Goal: Task Accomplishment & Management: Manage account settings

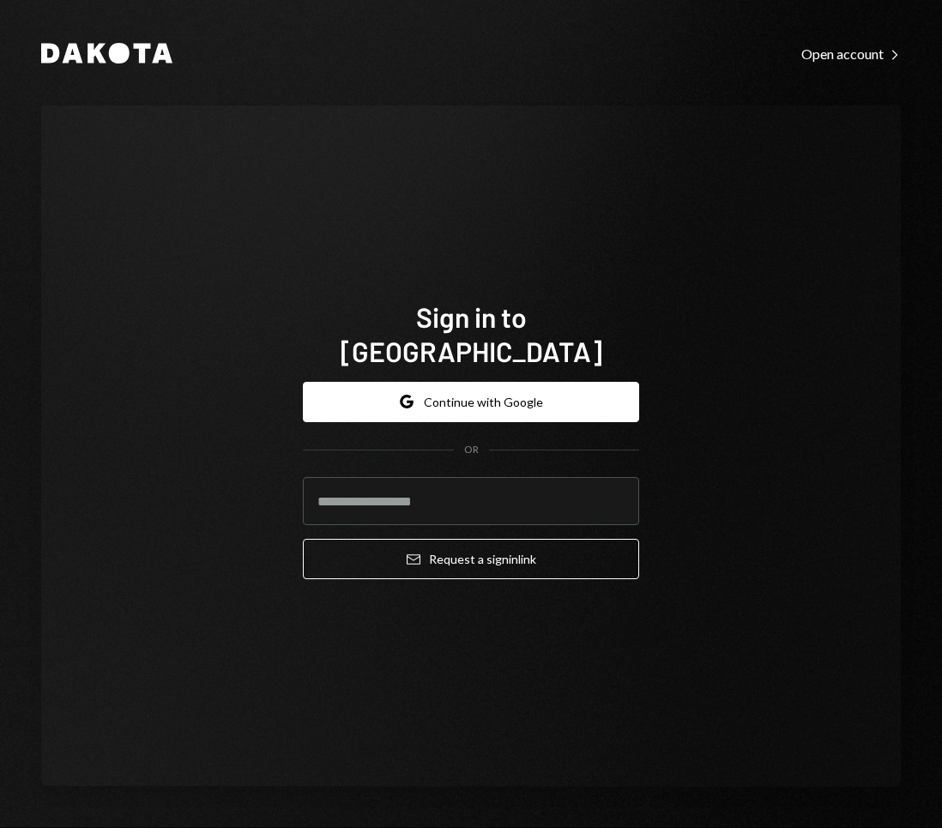
type input "**********"
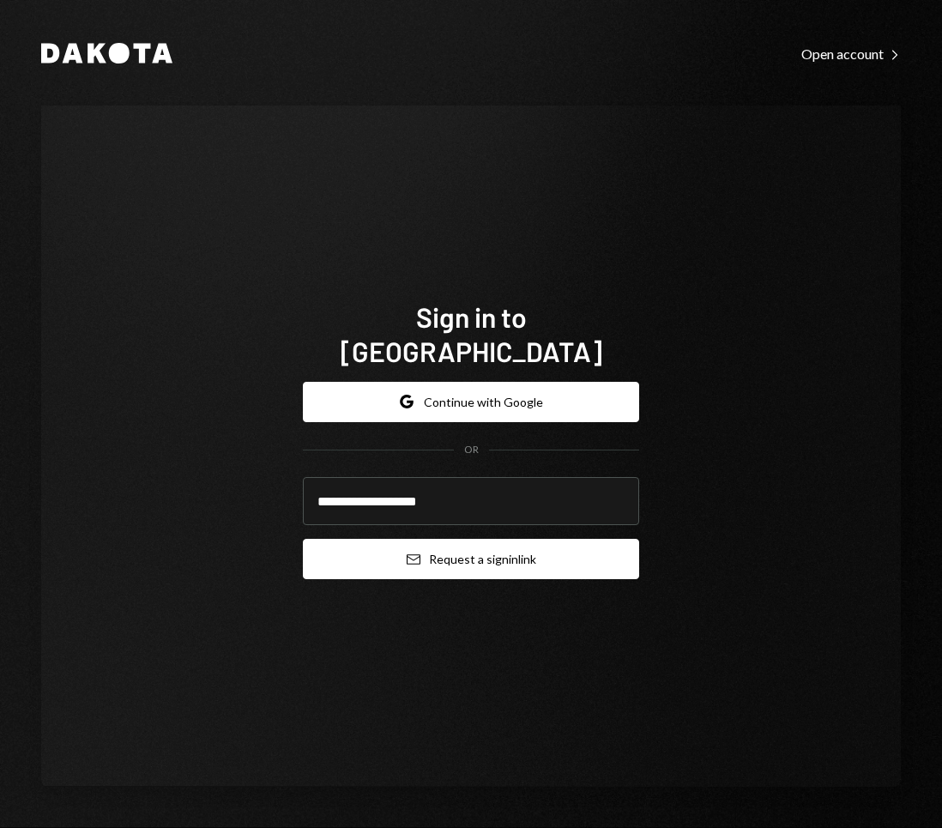
click at [490, 548] on button "Email Request a sign in link" at bounding box center [471, 559] width 336 height 40
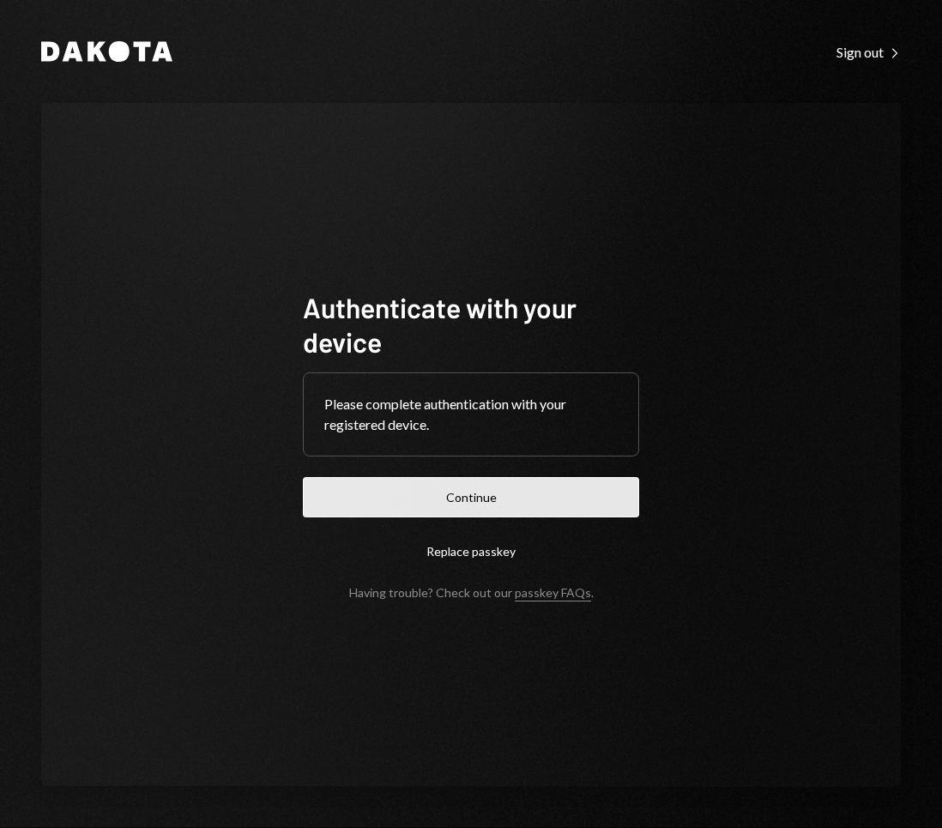
click at [541, 500] on button "Continue" at bounding box center [471, 497] width 336 height 40
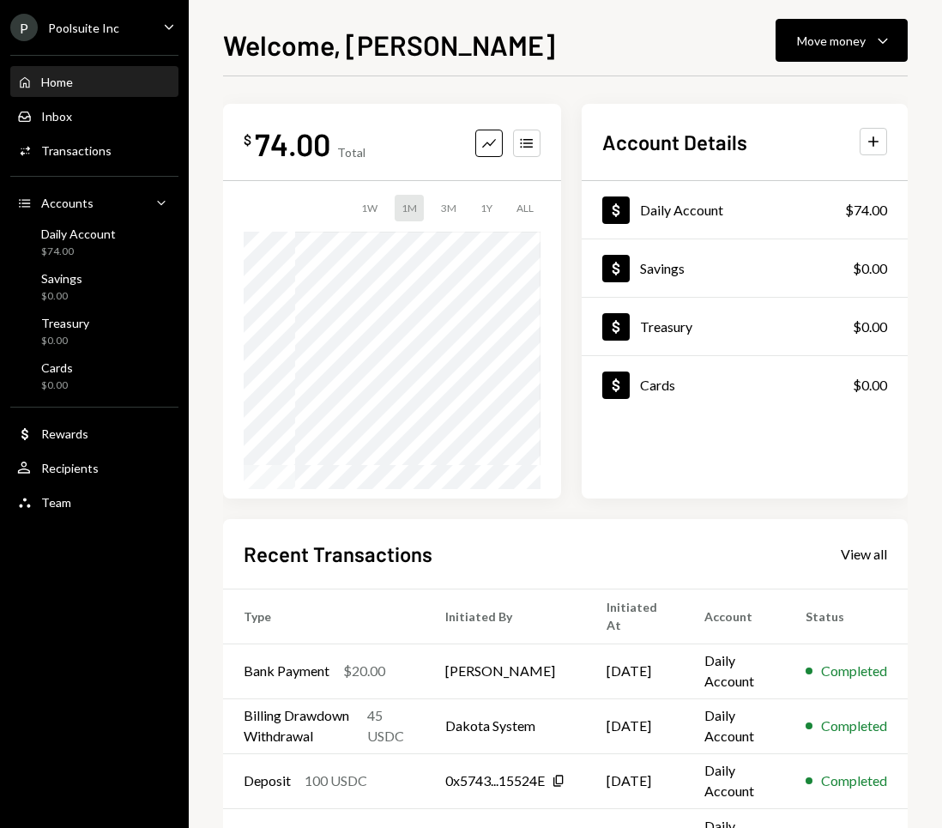
click at [118, 24] on div "P Poolsuite Inc Caret Down" at bounding box center [94, 27] width 189 height 27
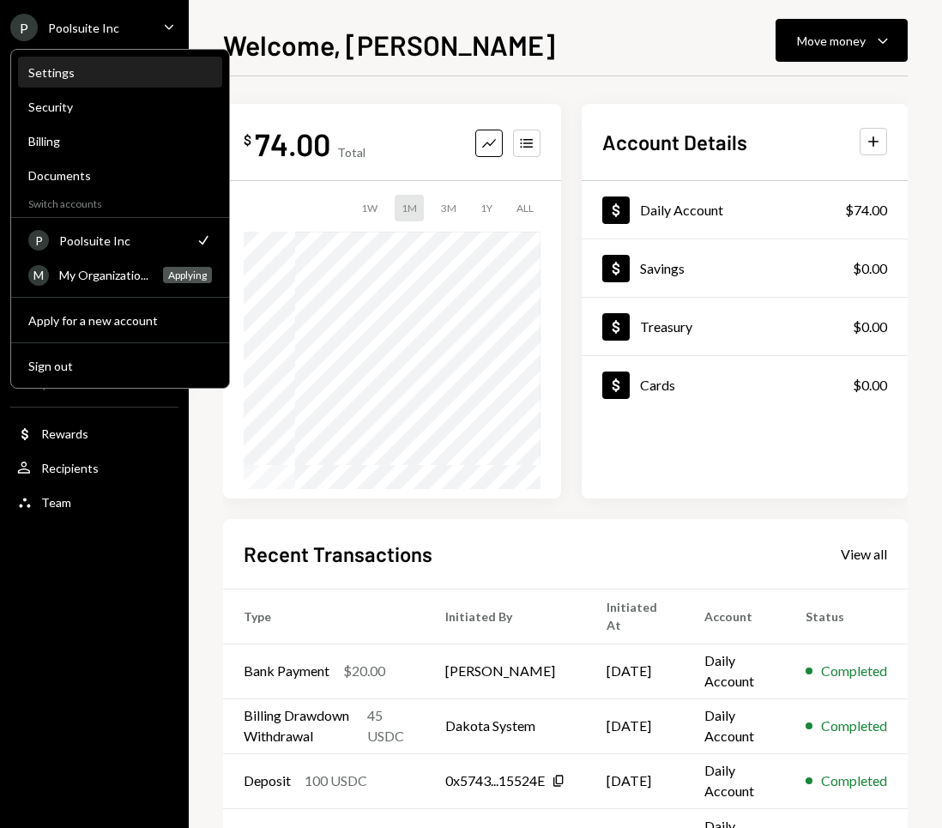
click at [74, 82] on div "Settings" at bounding box center [120, 72] width 184 height 29
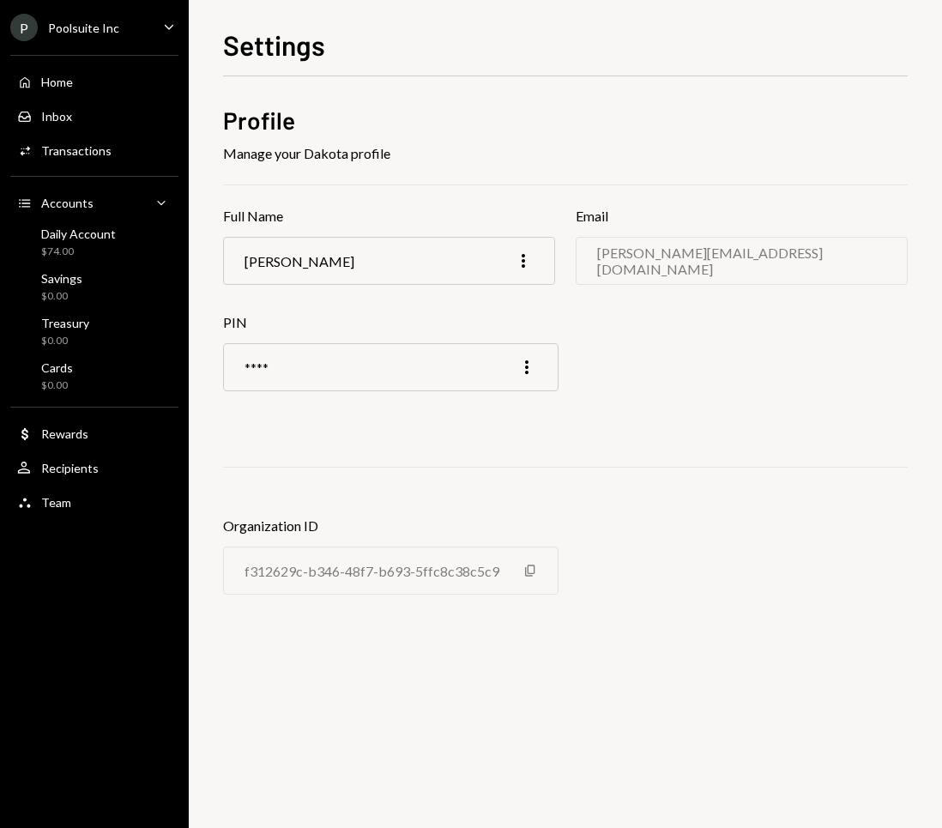
click at [124, 37] on div "P Poolsuite Inc Caret Down" at bounding box center [94, 27] width 189 height 27
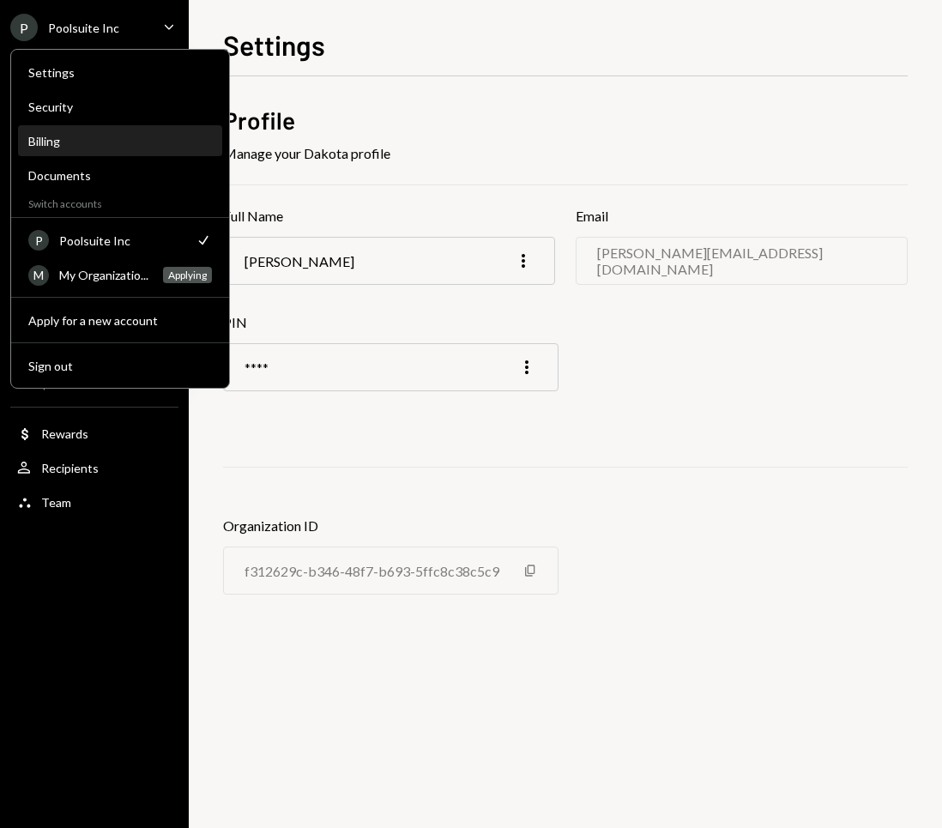
click at [64, 149] on div "Billing" at bounding box center [120, 141] width 184 height 29
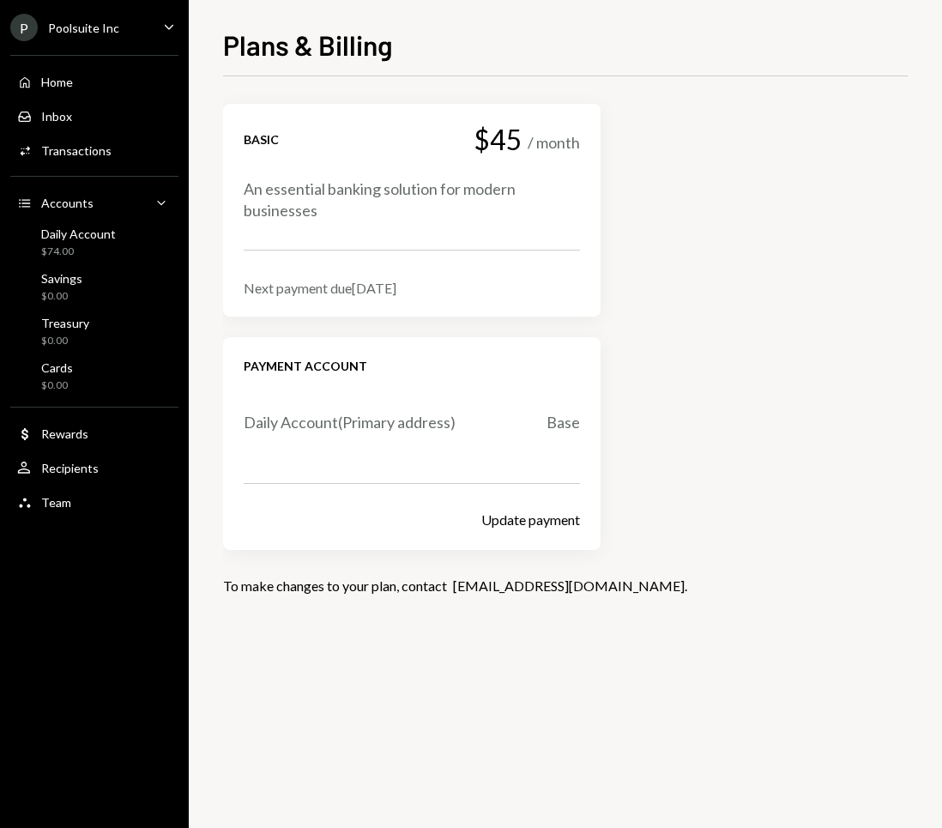
click at [106, 27] on div "Poolsuite Inc" at bounding box center [83, 28] width 71 height 15
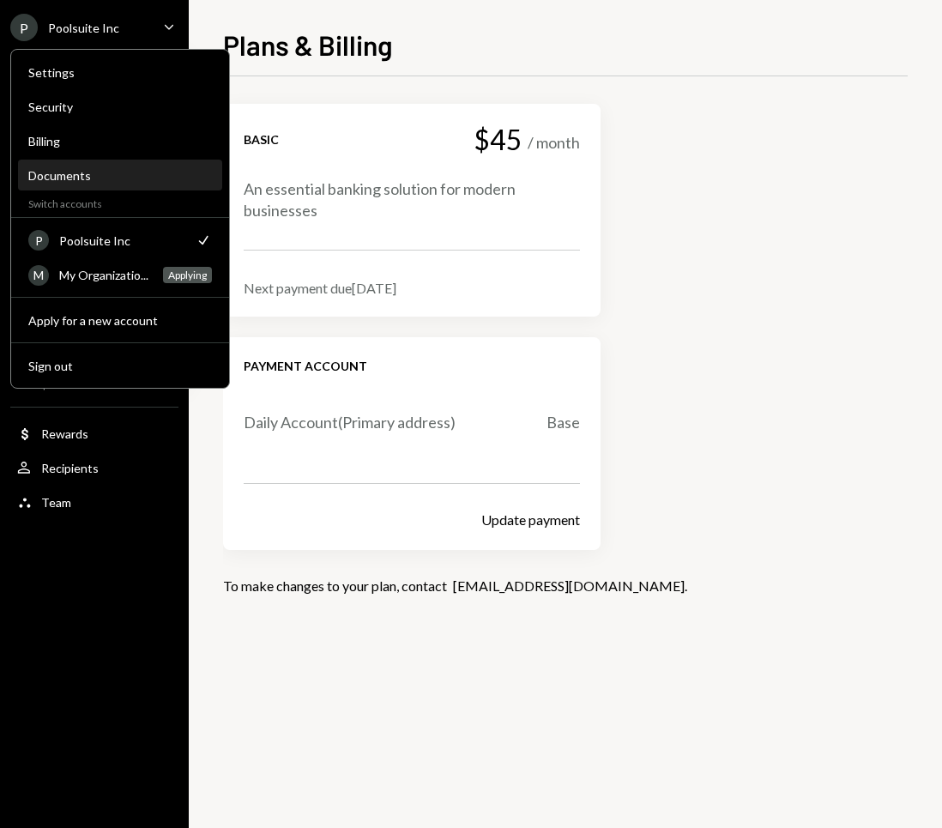
click at [77, 169] on div "Documents" at bounding box center [120, 175] width 184 height 15
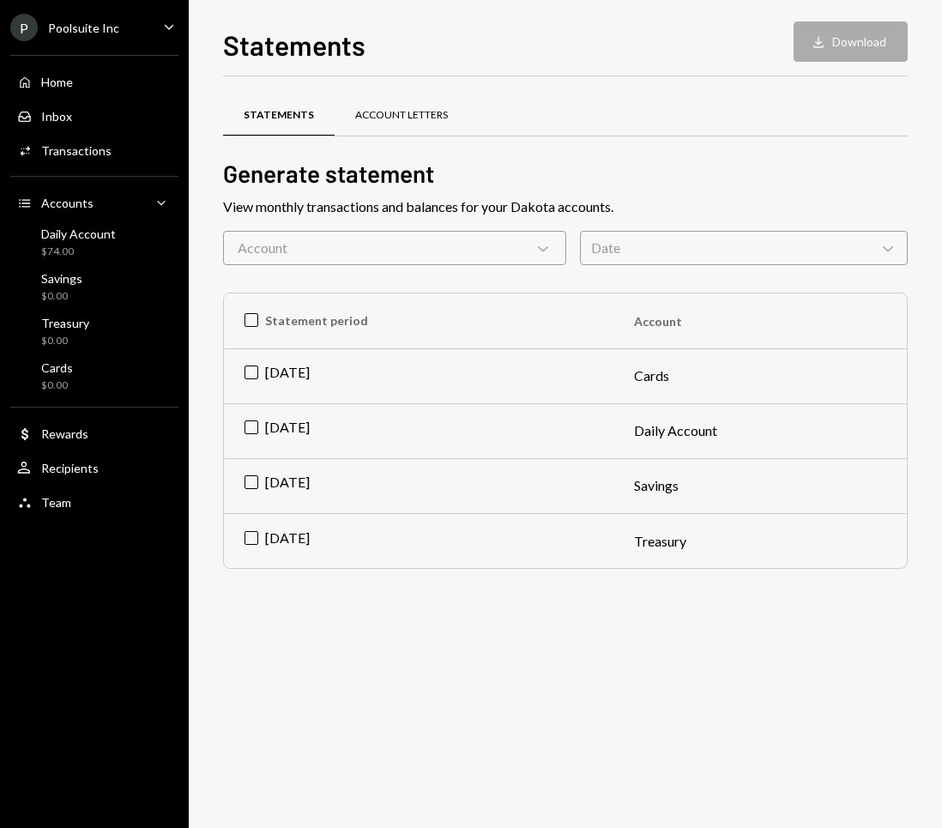
click at [382, 116] on div "Account Letters" at bounding box center [401, 115] width 93 height 15
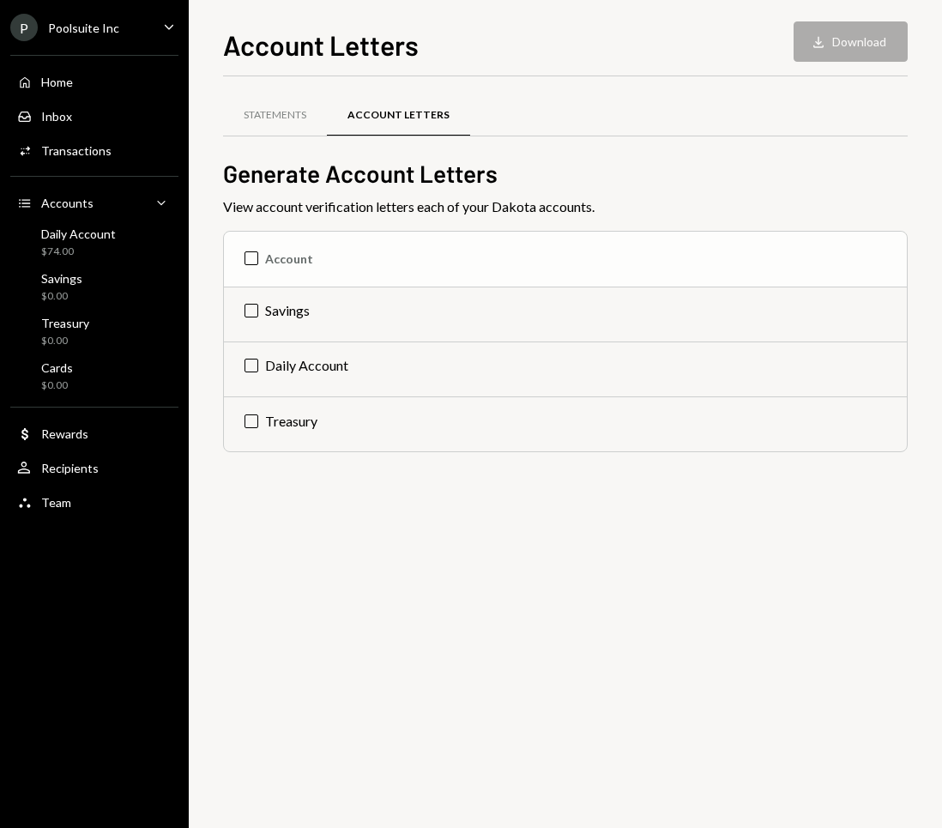
click at [305, 269] on th "Account" at bounding box center [565, 259] width 683 height 55
click at [844, 42] on button "Download Download (3)" at bounding box center [842, 41] width 130 height 40
click at [275, 123] on div "Statements" at bounding box center [275, 115] width 104 height 41
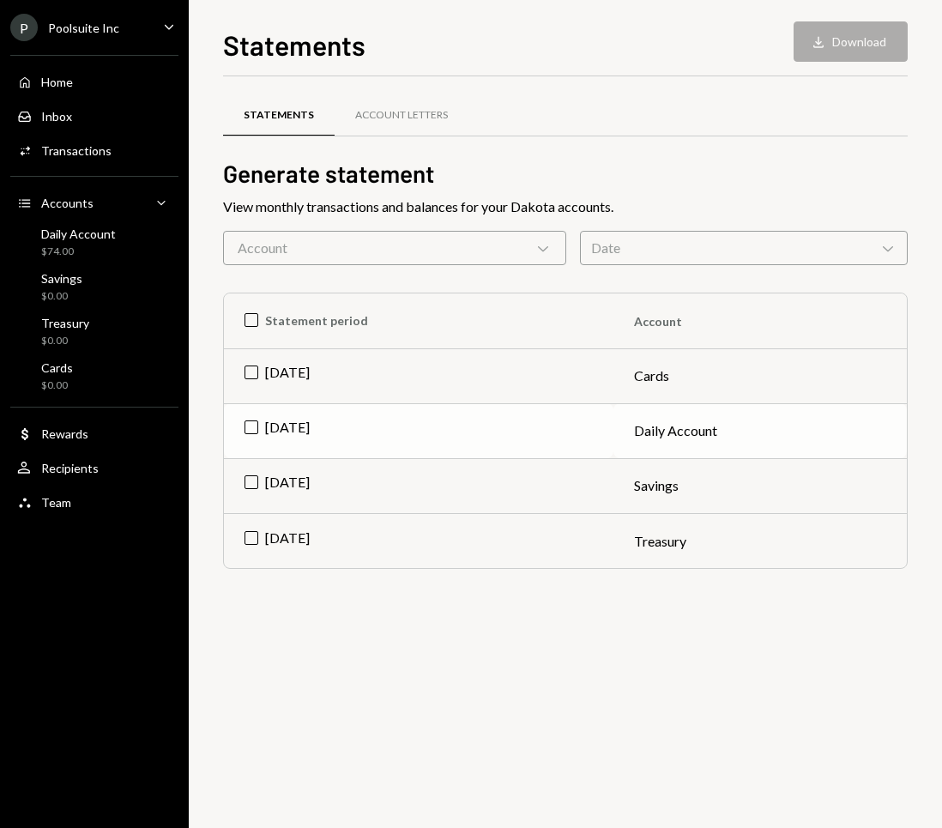
click at [430, 430] on td "[DATE]" at bounding box center [419, 430] width 390 height 55
click at [879, 24] on button "Download Download" at bounding box center [851, 41] width 114 height 40
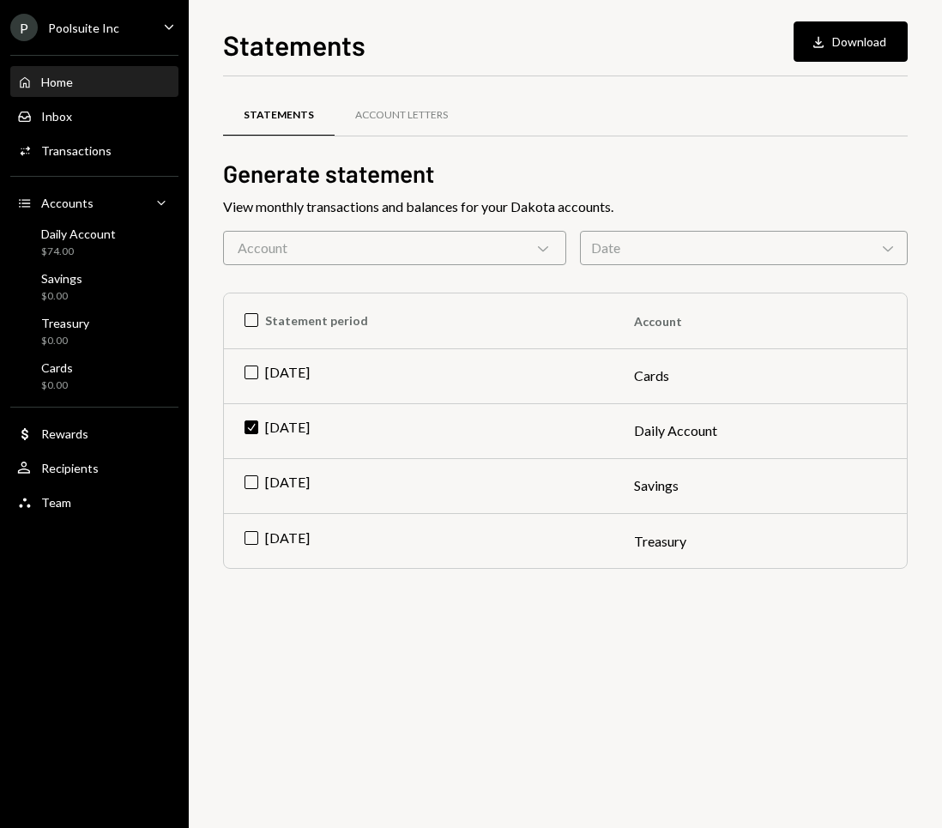
click at [60, 93] on div "Home Home" at bounding box center [94, 82] width 154 height 29
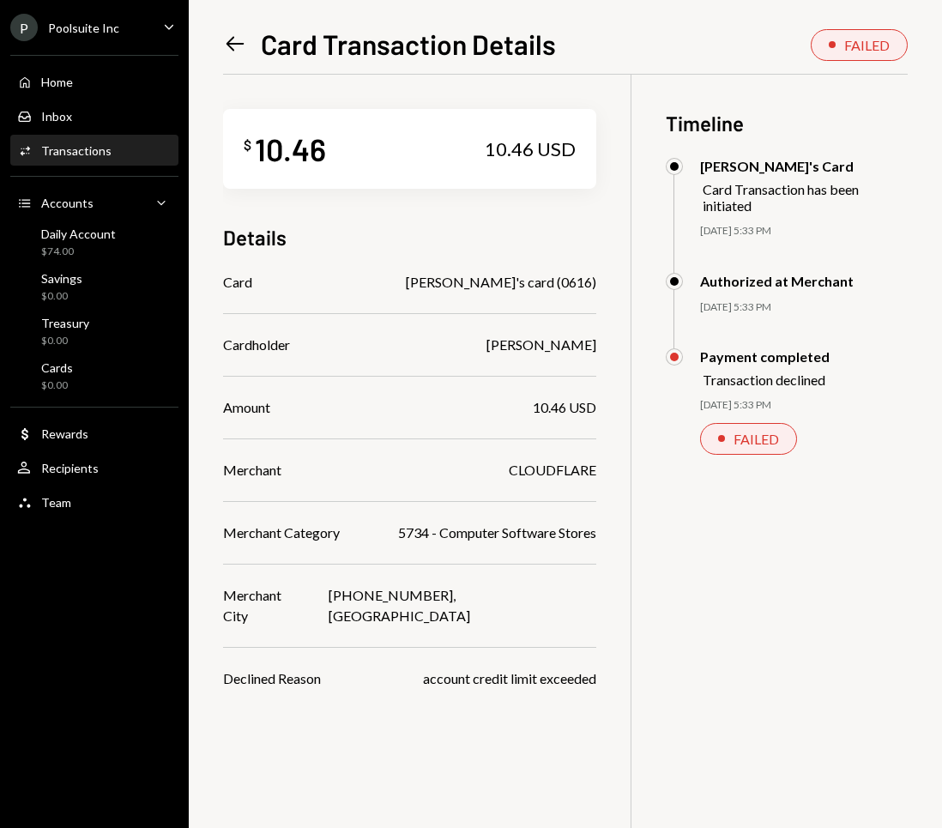
click at [755, 372] on div "Transaction declined" at bounding box center [766, 380] width 127 height 16
click at [808, 348] on div "Payment completed Transaction declined" at bounding box center [787, 367] width 242 height 39
click at [462, 668] on div "account credit limit exceeded" at bounding box center [509, 678] width 173 height 21
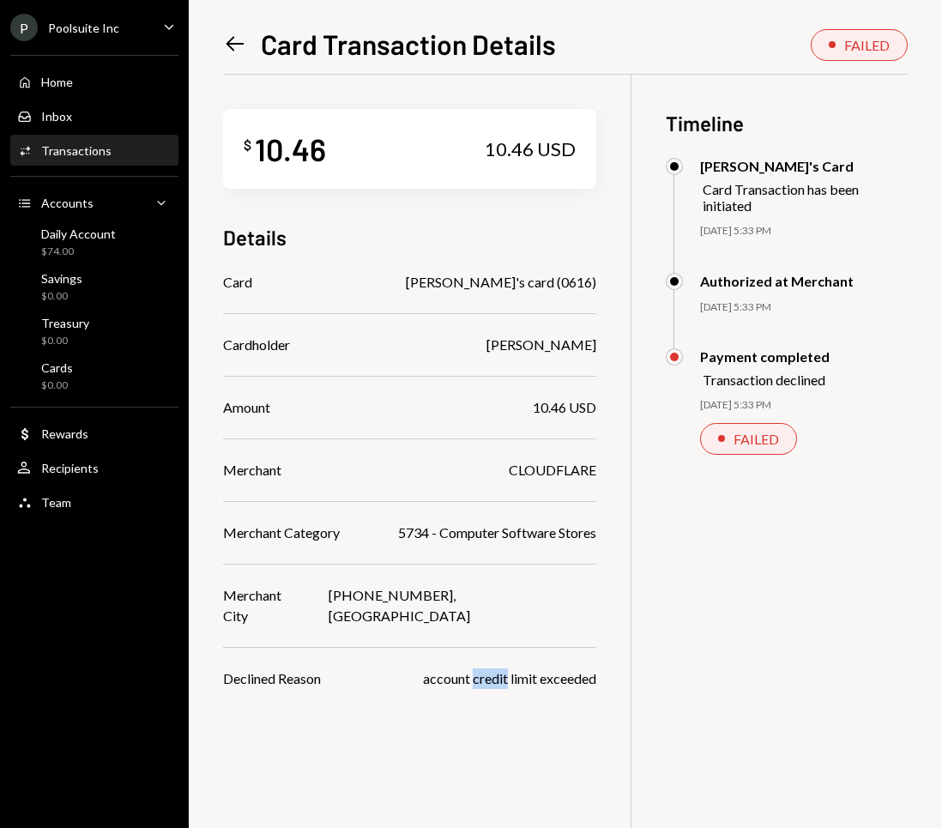
click at [462, 668] on div "account credit limit exceeded" at bounding box center [509, 678] width 173 height 21
click at [504, 668] on div "account credit limit exceeded" at bounding box center [509, 678] width 173 height 21
click at [57, 76] on div "Home" at bounding box center [57, 82] width 32 height 15
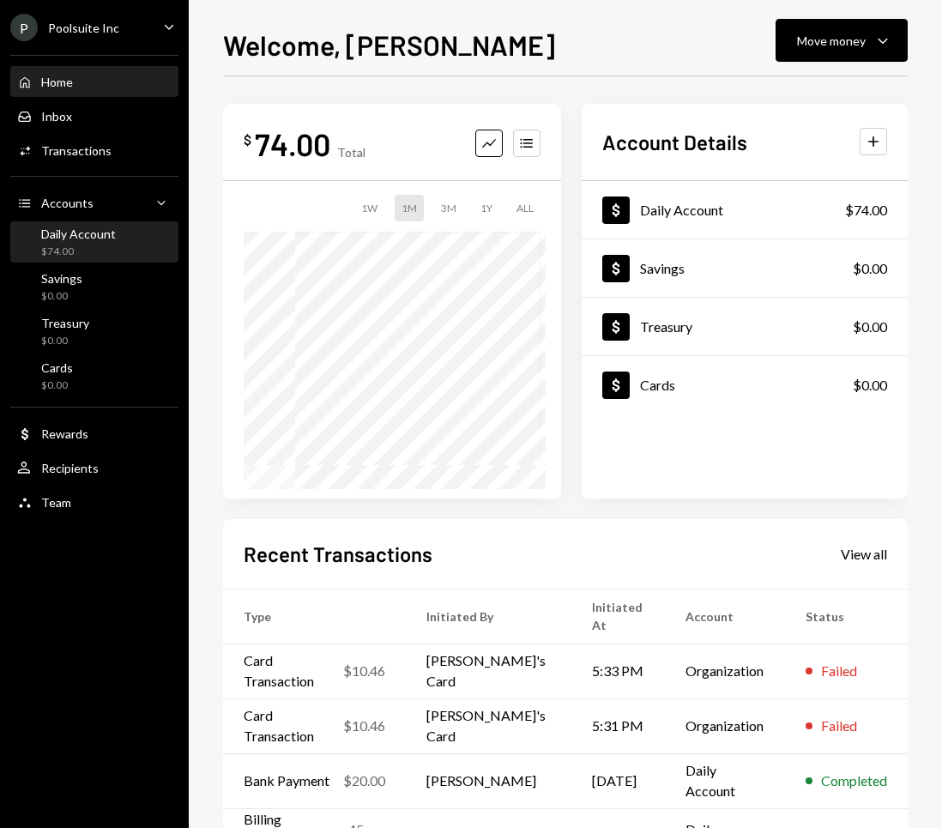
click at [100, 234] on div "Daily Account" at bounding box center [78, 234] width 75 height 15
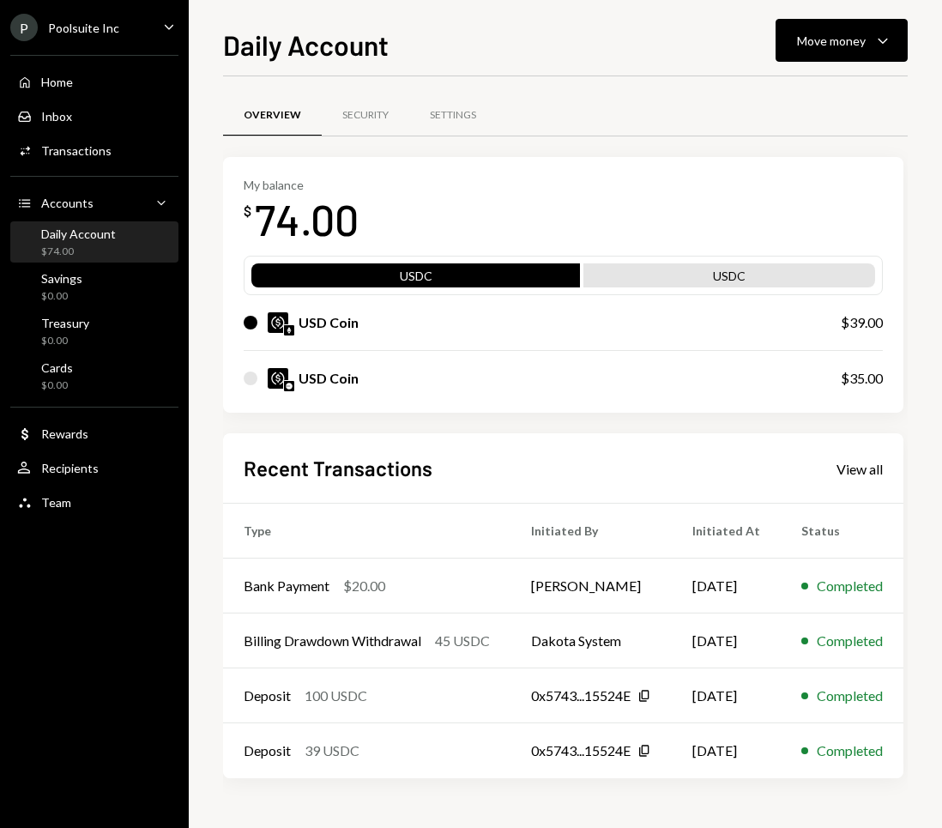
click at [701, 276] on div "USDC" at bounding box center [729, 279] width 292 height 24
click at [734, 273] on div "USDC" at bounding box center [729, 279] width 292 height 24
click at [60, 82] on div "Home" at bounding box center [57, 82] width 32 height 15
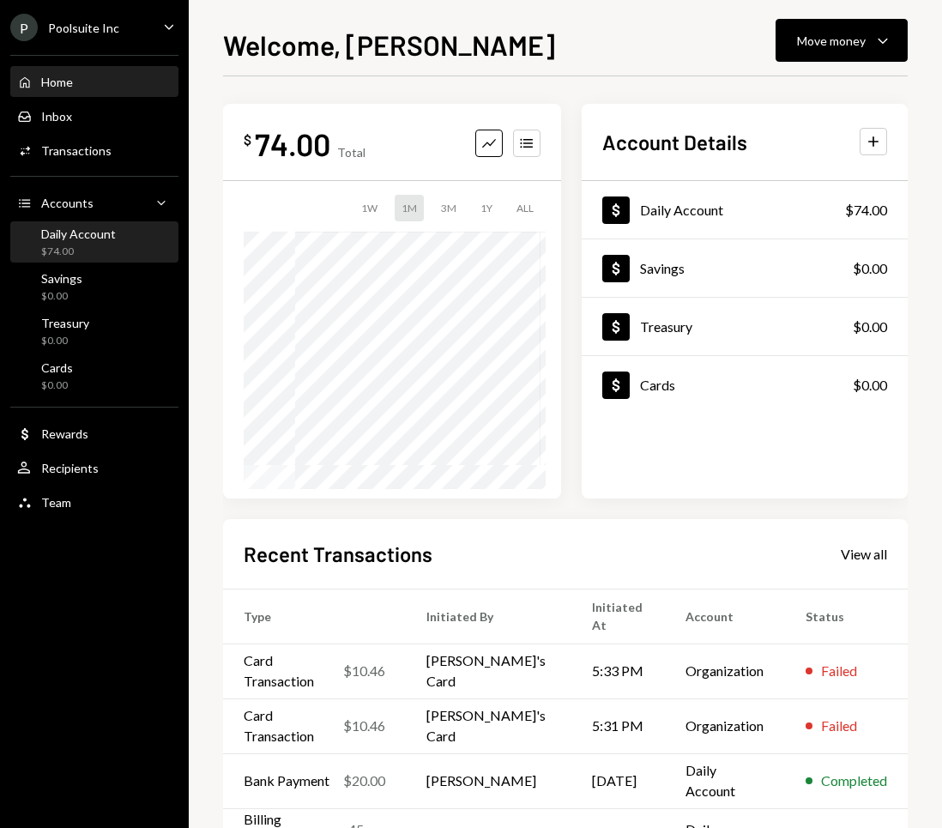
click at [81, 250] on div "$74.00" at bounding box center [78, 252] width 75 height 15
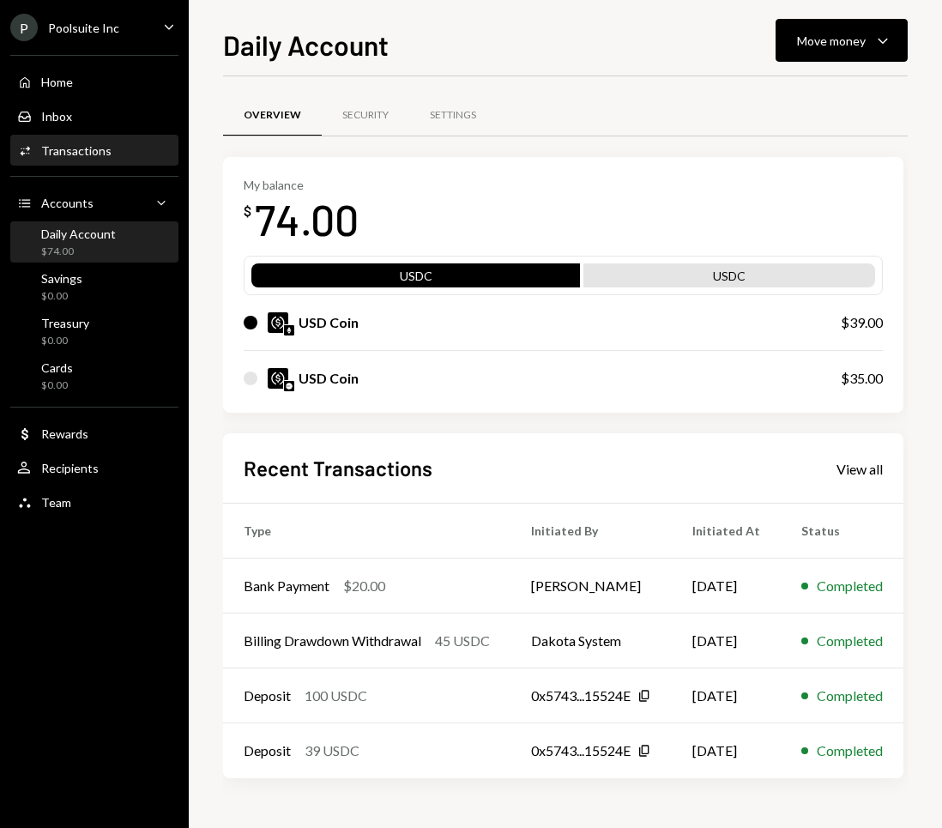
click at [82, 151] on div "Transactions" at bounding box center [76, 150] width 70 height 15
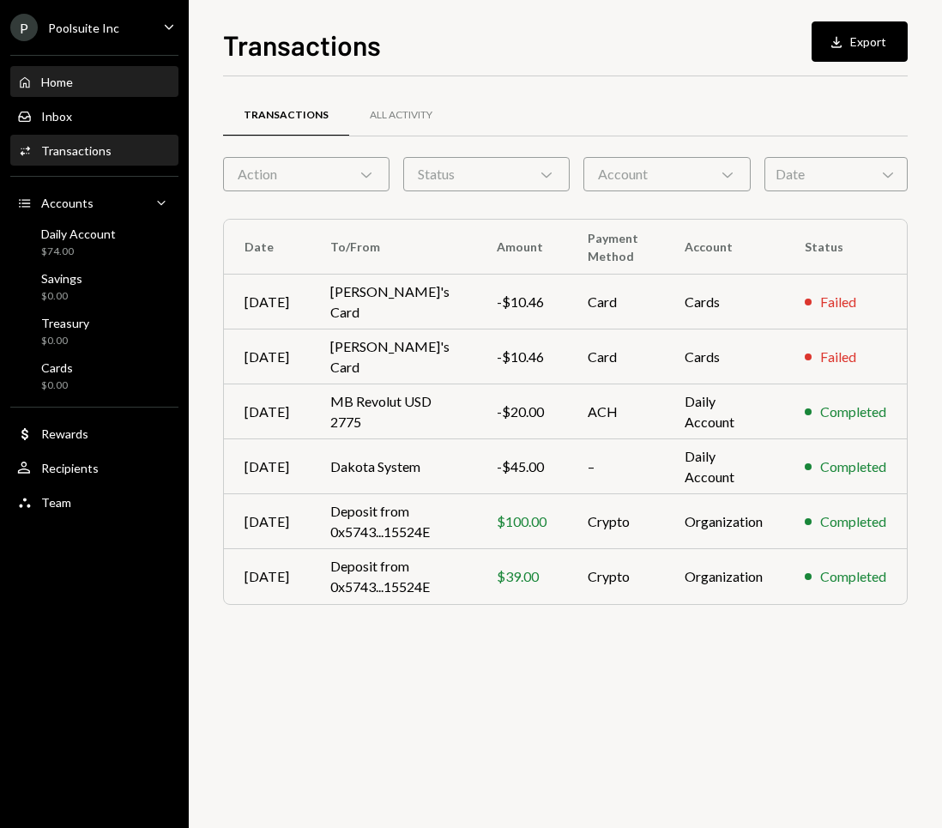
click at [67, 88] on div "Home" at bounding box center [57, 82] width 32 height 15
